Goal: Entertainment & Leisure: Consume media (video, audio)

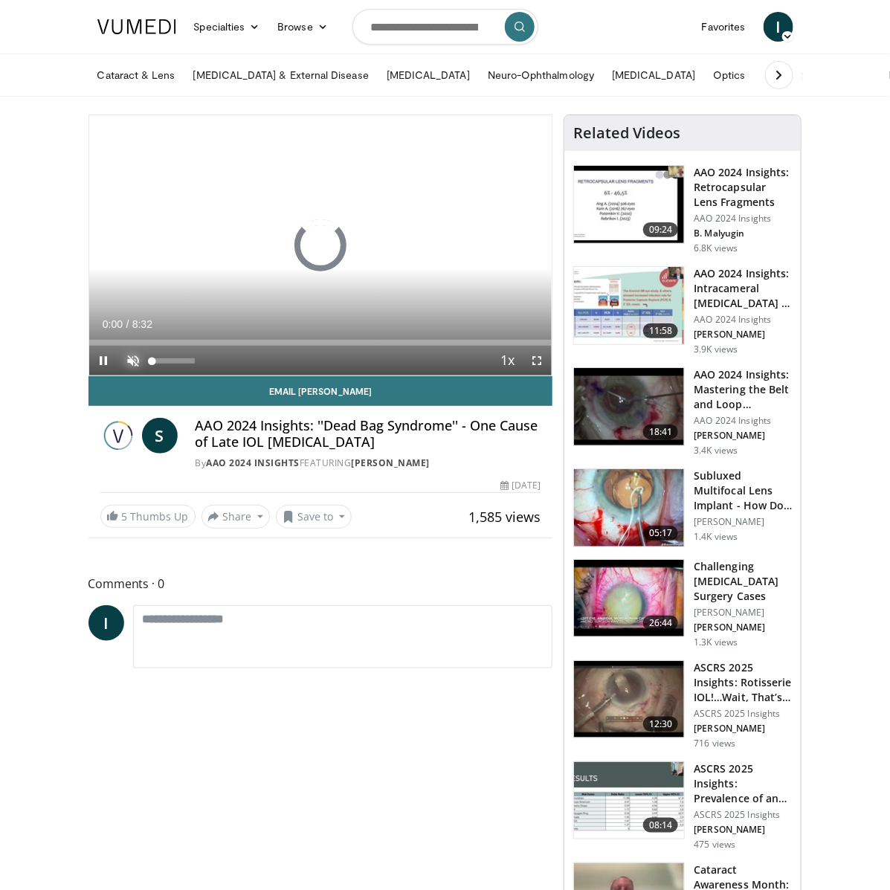
click at [130, 358] on span "Video Player" at bounding box center [134, 361] width 30 height 30
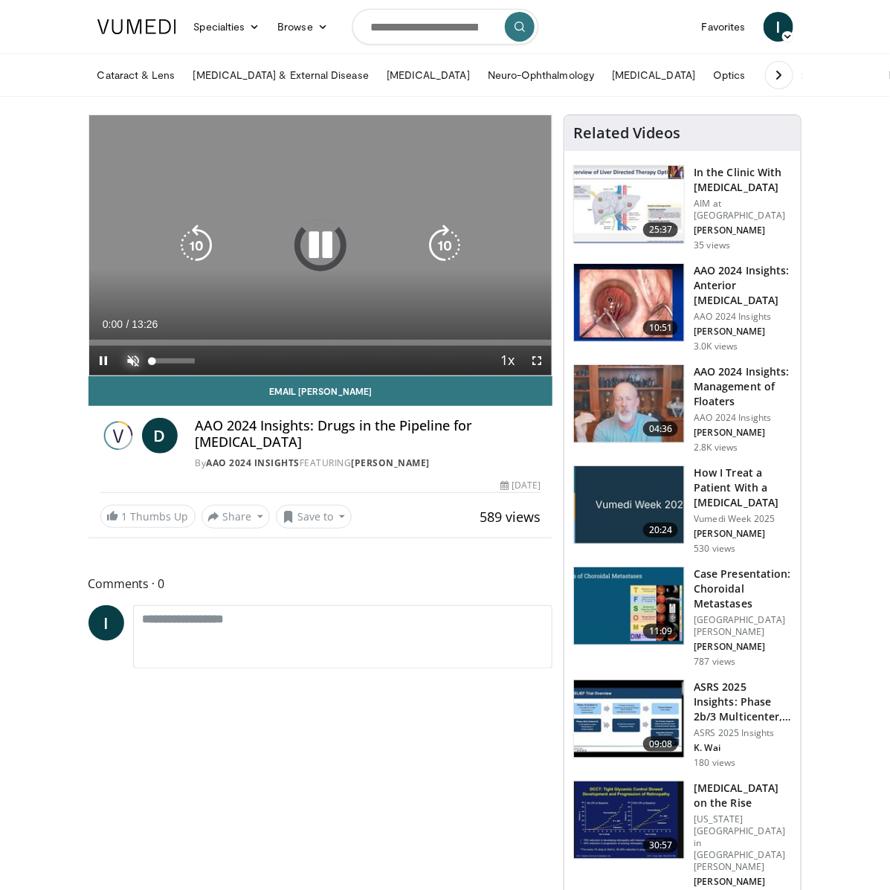
click at [130, 357] on span "Video Player" at bounding box center [134, 361] width 30 height 30
